Goal: Task Accomplishment & Management: Complete application form

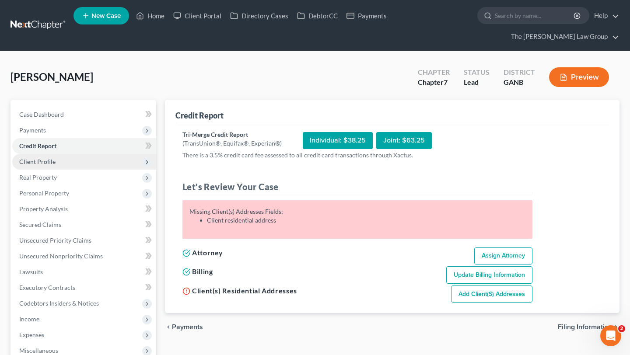
click at [54, 154] on span "Client Profile" at bounding box center [84, 162] width 144 height 16
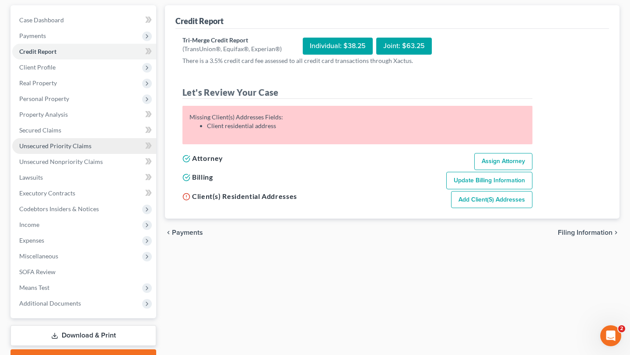
scroll to position [101, 0]
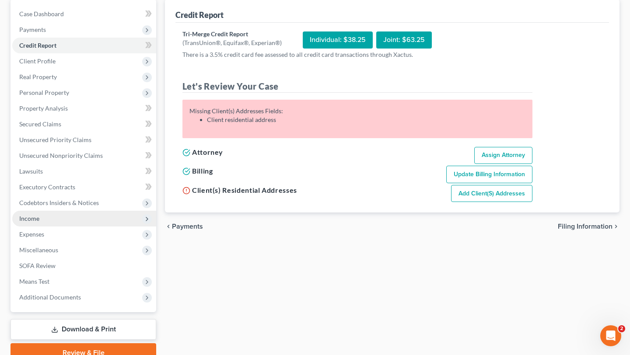
click at [65, 211] on span "Income" at bounding box center [84, 219] width 144 height 16
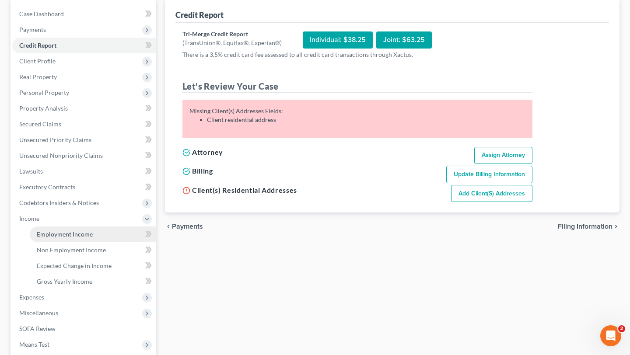
click at [113, 227] on link "Employment Income" at bounding box center [93, 235] width 126 height 16
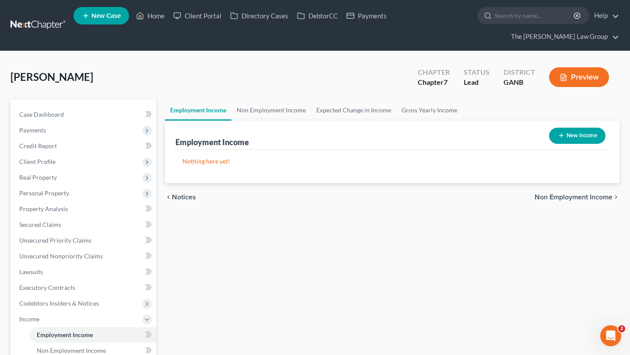
click at [581, 128] on button "New Income" at bounding box center [577, 136] width 56 height 16
select select "0"
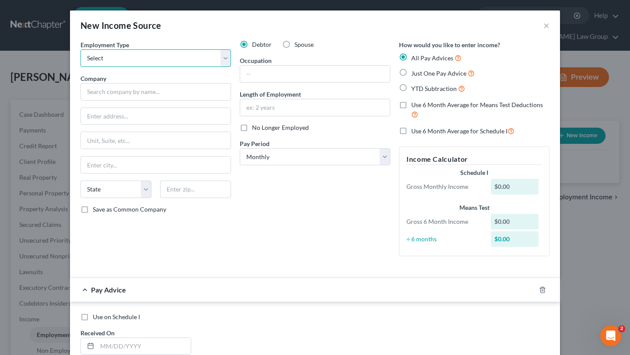
click at [185, 58] on select "Select Full or Part Time Employment Self Employment" at bounding box center [155, 57] width 150 height 17
select select "0"
click at [193, 42] on div "Employment Type * Select Full or Part Time Employment Self Employment" at bounding box center [155, 53] width 150 height 27
click at [212, 33] on div "New Income Source ×" at bounding box center [315, 25] width 490 height 30
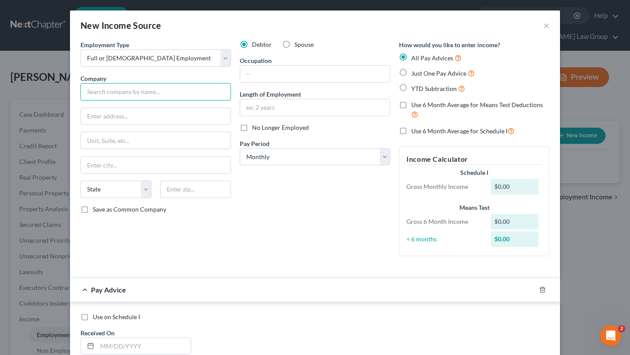
click at [150, 90] on input "text" at bounding box center [155, 91] width 150 height 17
type input "f"
type input "Fiserv Solutions LLC"
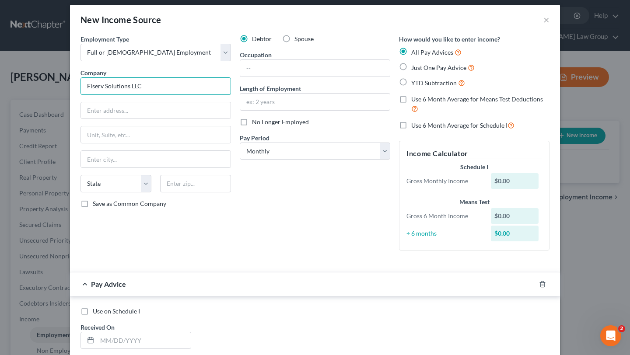
scroll to position [3, 0]
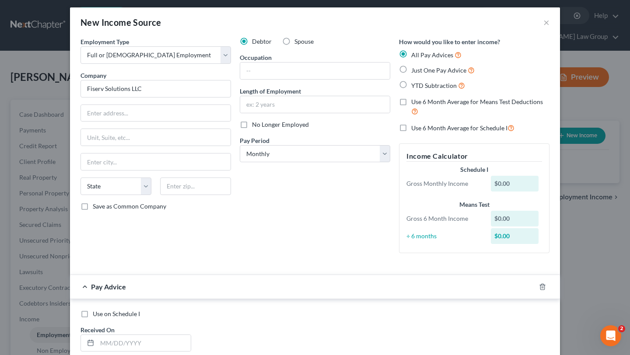
click at [275, 214] on div "Debtor Spouse Occupation Length of Employment No Longer Employed Pay Period * S…" at bounding box center [314, 148] width 159 height 223
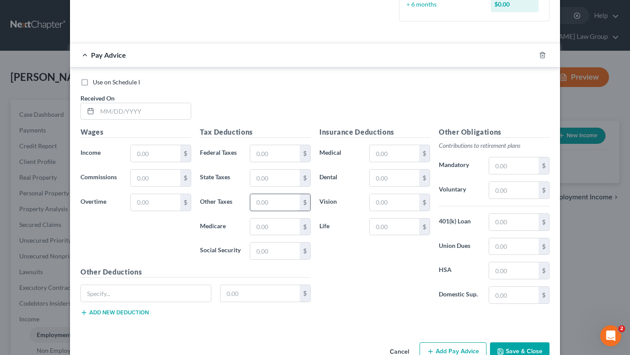
scroll to position [258, 0]
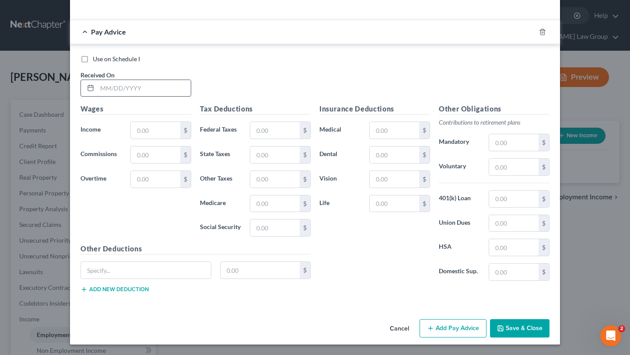
click at [143, 80] on input "text" at bounding box center [144, 88] width 94 height 17
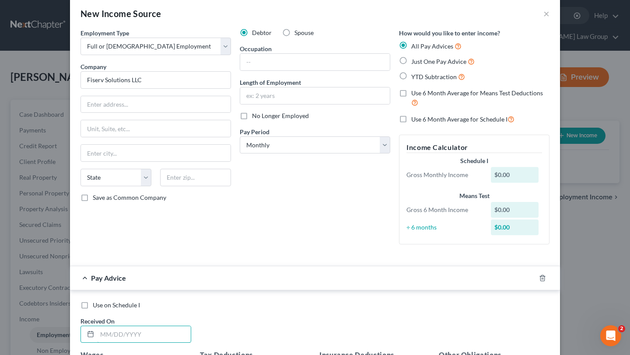
scroll to position [0, 0]
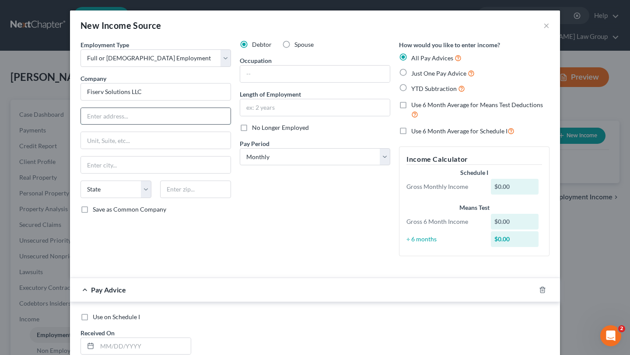
click at [122, 114] on input "text" at bounding box center [156, 116] width 150 height 17
type input "600 N Vel R Phillips Ave."
click at [156, 169] on input "text" at bounding box center [156, 165] width 150 height 17
type input "Milwaukee"
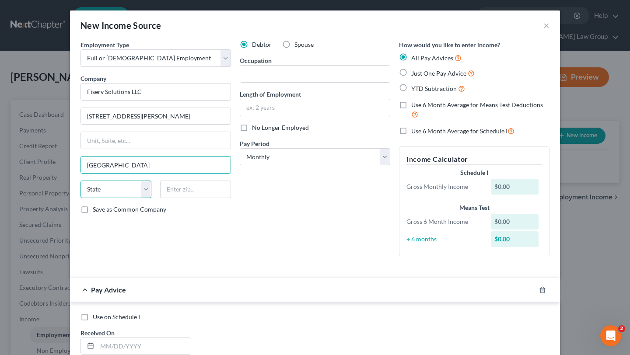
click at [109, 190] on select "State AL AK AR AZ CA CO CT DE DC FL GA GU HI ID IL IN IA KS KY LA ME MD MA MI M…" at bounding box center [115, 189] width 71 height 17
select select "52"
click at [199, 194] on input "text" at bounding box center [195, 189] width 71 height 17
type input "53203"
click at [223, 200] on div "State AL AK AR AZ CA CO CT DE DC FL GA GU HI ID IL IN IA KS KY LA ME MD MA MI M…" at bounding box center [155, 193] width 159 height 24
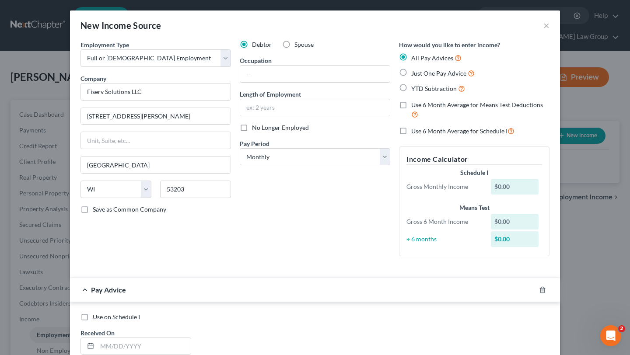
click at [309, 220] on div "Debtor Spouse Occupation Length of Employment No Longer Employed Pay Period * S…" at bounding box center [314, 151] width 159 height 223
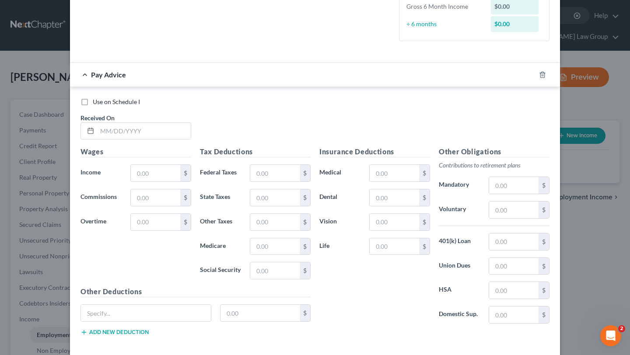
scroll to position [216, 0]
click at [143, 129] on input "text" at bounding box center [144, 130] width 94 height 17
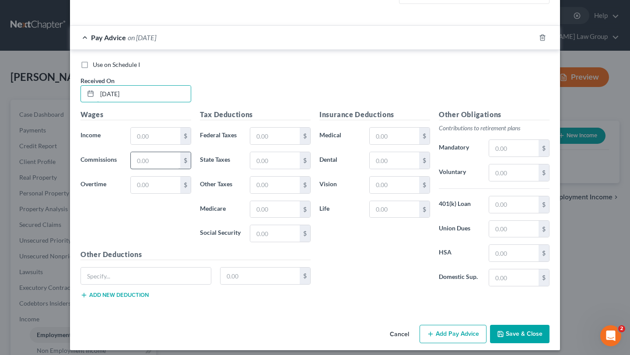
scroll to position [258, 0]
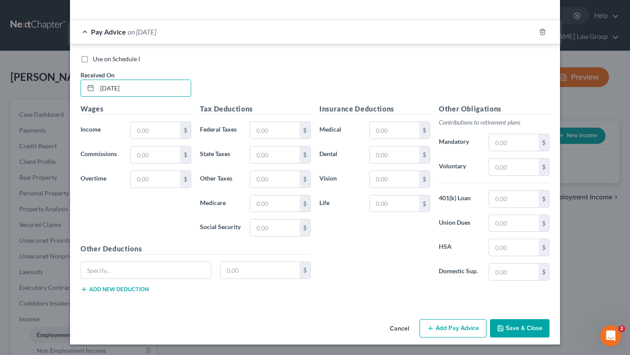
type input "07/31/2025"
click at [153, 129] on input "text" at bounding box center [155, 130] width 49 height 17
click at [180, 132] on div "$" at bounding box center [185, 130] width 10 height 17
click at [177, 132] on input "3" at bounding box center [155, 130] width 49 height 17
click at [169, 130] on input "3" at bounding box center [155, 130] width 49 height 17
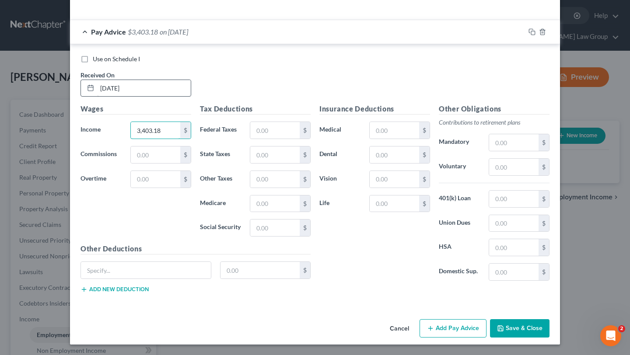
type input "3,403.18"
click at [190, 81] on input "07/31/2025" at bounding box center [144, 88] width 94 height 17
click at [212, 98] on div "Use on Schedule I Received On * 07/31/2025" at bounding box center [314, 79] width 477 height 49
click at [160, 164] on div "Wages Income * 3,403.18 $ Commissions $ Overtime $" at bounding box center [135, 174] width 119 height 140
click at [275, 83] on div "Use on Schedule I Received On * 07/31/2025" at bounding box center [314, 79] width 477 height 49
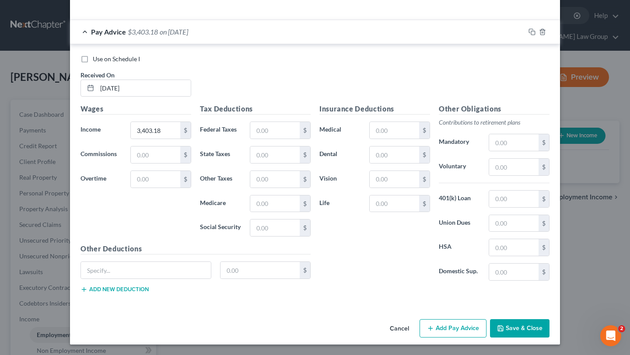
click at [283, 74] on div "Use on Schedule I Received On * 07/31/2025" at bounding box center [314, 79] width 477 height 49
click at [272, 127] on input "text" at bounding box center [274, 130] width 49 height 17
click at [300, 78] on div "Use on Schedule I Received On * 07/31/2025" at bounding box center [314, 79] width 477 height 49
click at [327, 93] on div "Use on Schedule I Received On * 07/31/2025" at bounding box center [314, 79] width 477 height 49
click at [434, 256] on div "Other Obligations Contributions to retirement plans Mandatory $ Voluntary $ 401…" at bounding box center [493, 196] width 119 height 184
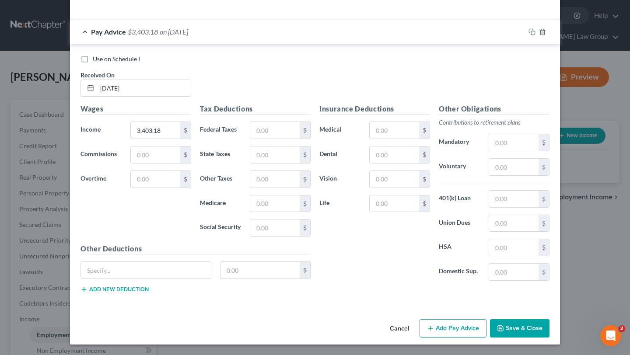
click at [383, 238] on div "Insurance Deductions Medical $ Dental $ Vision $ Life $" at bounding box center [374, 196] width 119 height 184
click at [264, 229] on input "text" at bounding box center [274, 228] width 49 height 17
type input "185.82"
click at [261, 204] on input "text" at bounding box center [274, 203] width 49 height 17
type input "43.46"
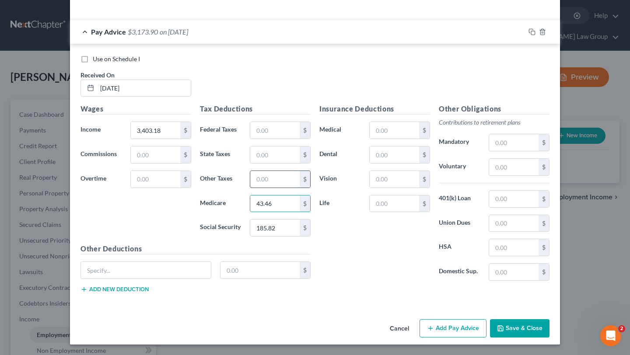
click at [259, 185] on input "text" at bounding box center [274, 179] width 49 height 17
click at [265, 157] on input "text" at bounding box center [274, 154] width 49 height 17
type input "120.77"
click at [271, 127] on input "text" at bounding box center [274, 130] width 49 height 17
click at [157, 155] on input "text" at bounding box center [155, 154] width 49 height 17
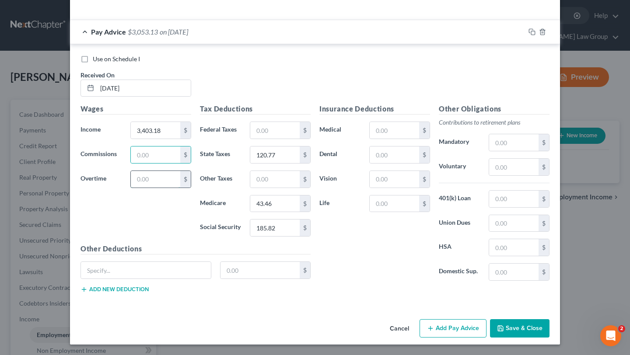
click at [157, 175] on input "text" at bounding box center [155, 179] width 49 height 17
type input "10.56"
click at [510, 206] on input "text" at bounding box center [513, 199] width 49 height 17
type input "170.16"
click at [378, 171] on input "text" at bounding box center [393, 179] width 49 height 17
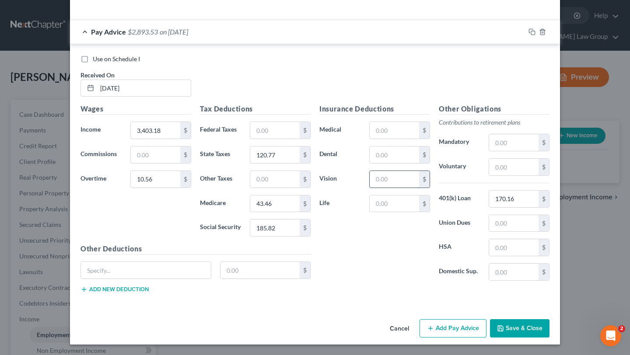
click at [383, 180] on input "text" at bounding box center [393, 179] width 49 height 17
type input "11.70"
click at [376, 159] on input "text" at bounding box center [393, 154] width 49 height 17
type input "20.00"
click at [400, 138] on input "text" at bounding box center [393, 130] width 49 height 17
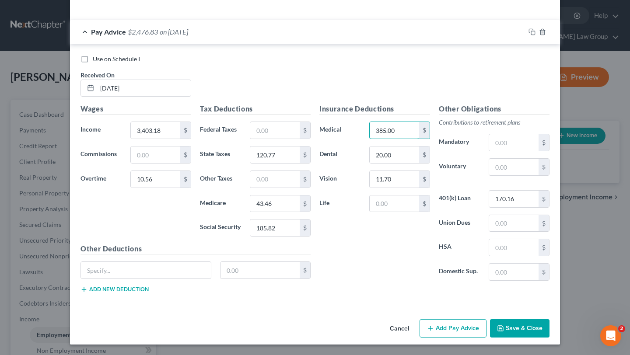
type input "385.00"
click at [399, 267] on div "Insurance Deductions Medical 385.00 $ Dental 20.00 $ Vision 11.70 $ Life $" at bounding box center [374, 196] width 119 height 184
click at [200, 272] on input "text" at bounding box center [146, 270] width 130 height 17
click at [382, 277] on div "Insurance Deductions Medical 385.00 $ Dental 20.00 $ Vision 11.70 $ Life $" at bounding box center [374, 196] width 119 height 184
click at [154, 179] on input "10.56" at bounding box center [155, 179] width 49 height 17
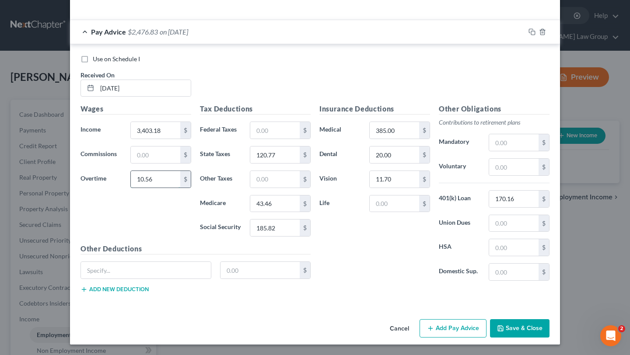
click at [154, 179] on input "10.56" at bounding box center [155, 179] width 49 height 17
click at [457, 327] on button "Add Pay Advice" at bounding box center [452, 328] width 67 height 18
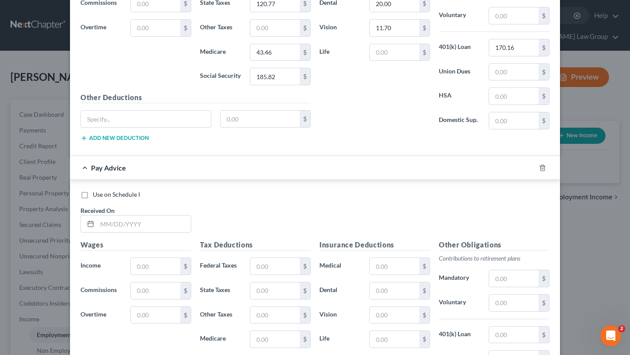
scroll to position [421, 0]
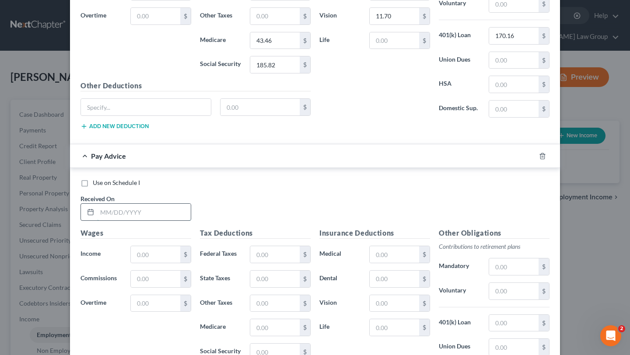
click at [141, 215] on input "text" at bounding box center [144, 212] width 94 height 17
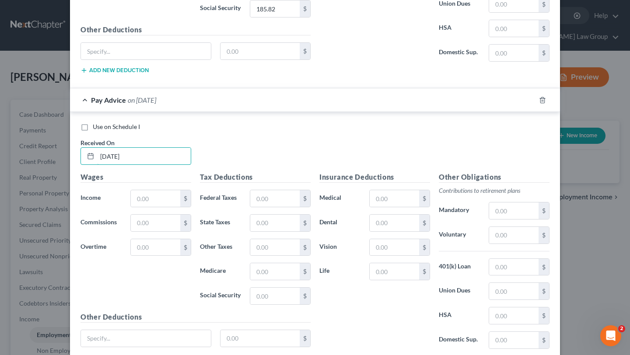
scroll to position [496, 0]
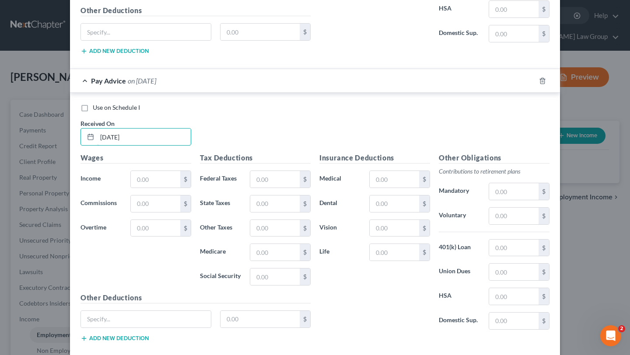
type input "08/15/2025"
click at [151, 184] on input "text" at bounding box center [155, 179] width 49 height 17
click at [157, 180] on input "3,403." at bounding box center [155, 179] width 49 height 17
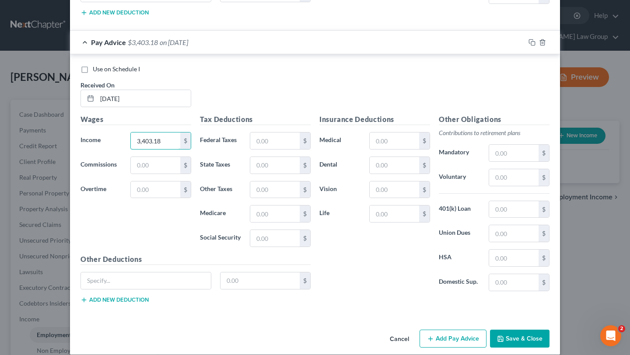
scroll to position [545, 0]
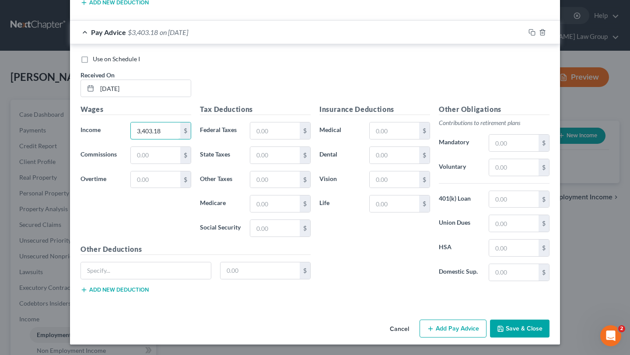
type input "3,403.18"
click at [211, 102] on div "Use on Schedule I Received On * 08/15/2025" at bounding box center [314, 79] width 477 height 49
click at [211, 94] on div "Use on Schedule I Received On * 08/15/2025" at bounding box center [314, 79] width 477 height 49
